Goal: Task Accomplishment & Management: Use online tool/utility

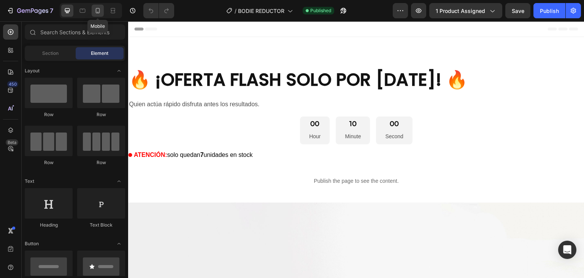
click at [96, 12] on icon at bounding box center [98, 10] width 4 height 5
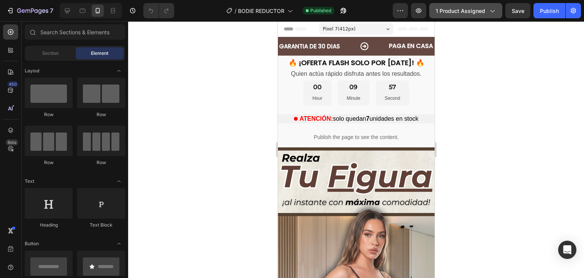
click at [466, 11] on span "1 product assigned" at bounding box center [460, 11] width 49 height 8
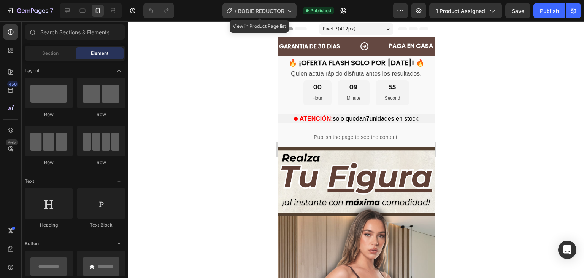
click at [252, 15] on div "/ BODIE REDUCTOR" at bounding box center [260, 10] width 74 height 15
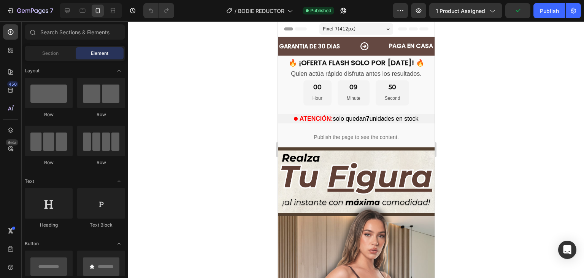
click at [482, 97] on div at bounding box center [356, 149] width 456 height 256
click at [453, 7] on span "1 product assigned" at bounding box center [460, 11] width 49 height 8
click at [251, 101] on div at bounding box center [356, 149] width 456 height 256
click at [474, 10] on span "1 product assigned" at bounding box center [460, 11] width 49 height 8
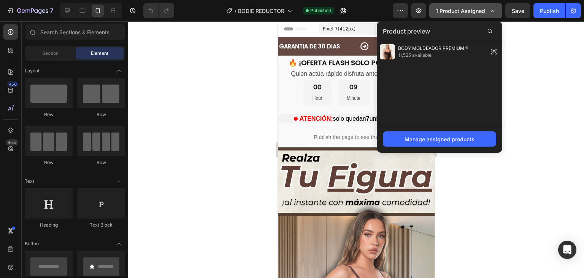
click at [474, 10] on span "1 product assigned" at bounding box center [460, 11] width 49 height 8
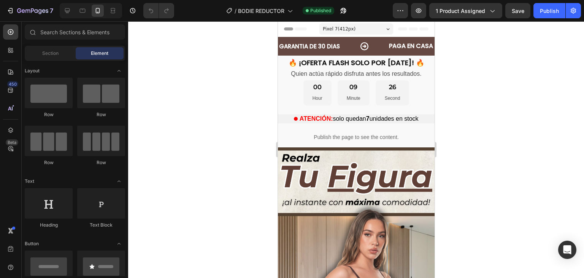
click at [235, 95] on div at bounding box center [356, 149] width 456 height 256
click at [217, 119] on div at bounding box center [356, 149] width 456 height 256
click at [400, 13] on icon "button" at bounding box center [401, 11] width 8 height 8
click at [499, 137] on div at bounding box center [356, 149] width 456 height 256
click at [469, 7] on span "1 product assigned" at bounding box center [460, 11] width 49 height 8
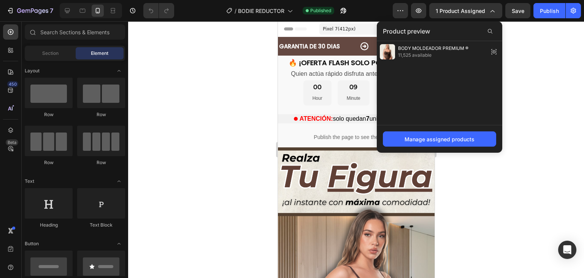
click at [551, 83] on div at bounding box center [356, 149] width 456 height 256
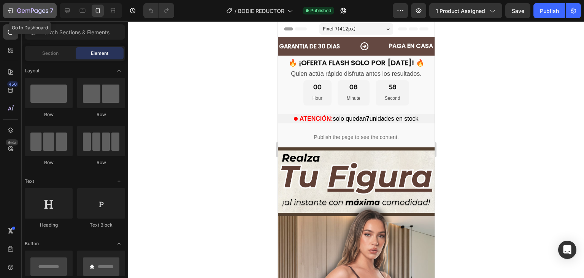
click at [17, 11] on icon "button" at bounding box center [19, 10] width 4 height 5
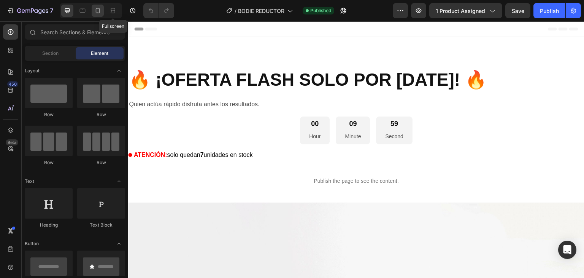
click at [97, 10] on icon at bounding box center [98, 11] width 8 height 8
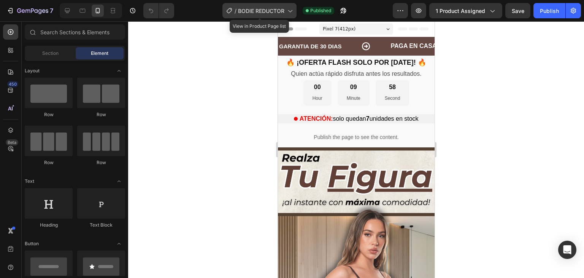
click at [273, 7] on span "BODIE REDUCTOR" at bounding box center [261, 11] width 46 height 8
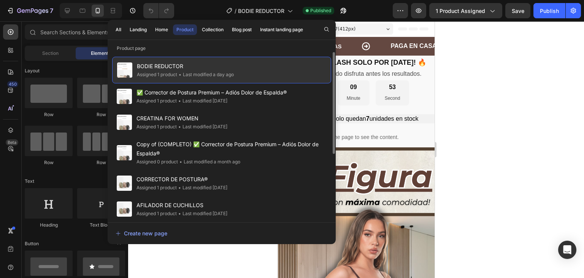
click at [219, 63] on span "BODIE REDUCTOR" at bounding box center [185, 66] width 97 height 9
